Goal: Information Seeking & Learning: Learn about a topic

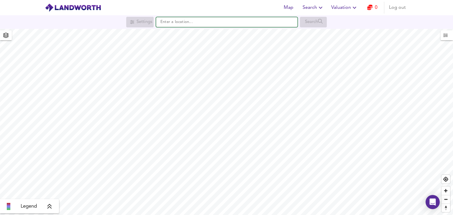
click at [206, 25] on input "text" at bounding box center [227, 22] width 142 height 10
paste input "CO10 7EF"
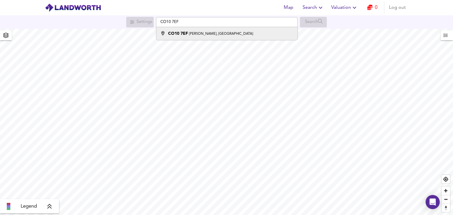
click at [205, 33] on small "[PERSON_NAME], [GEOGRAPHIC_DATA]" at bounding box center [221, 34] width 64 height 4
type input "[PERSON_NAME][STREET_ADDRESS]"
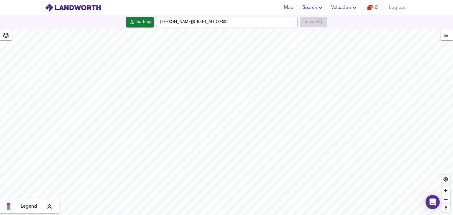
checkbox input "false"
checkbox input "true"
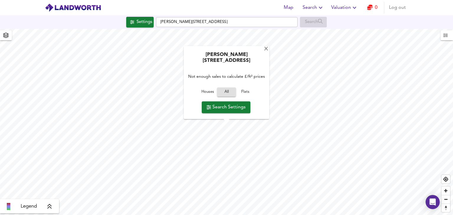
click at [209, 94] on span "Houses" at bounding box center [208, 92] width 16 height 7
type input "1077"
click at [226, 71] on div "Not enough sales to calculate £/ft² prices" at bounding box center [227, 77] width 80 height 19
